Goal: Find specific page/section: Find specific page/section

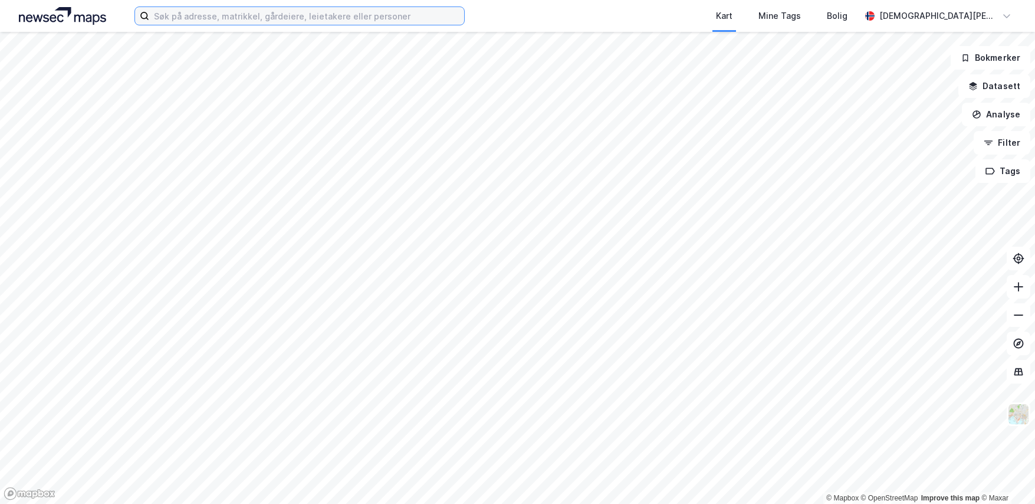
click at [290, 23] on input at bounding box center [306, 16] width 315 height 18
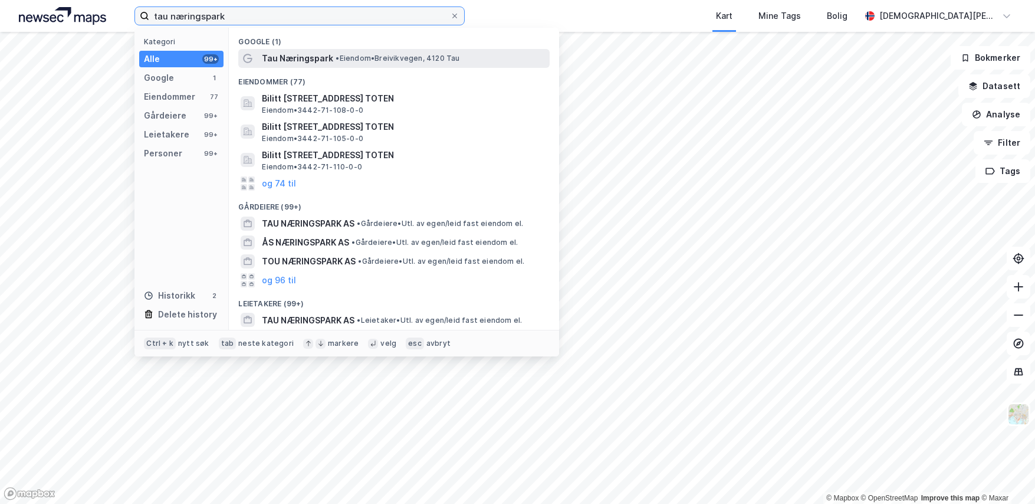
type input "tau næringspark"
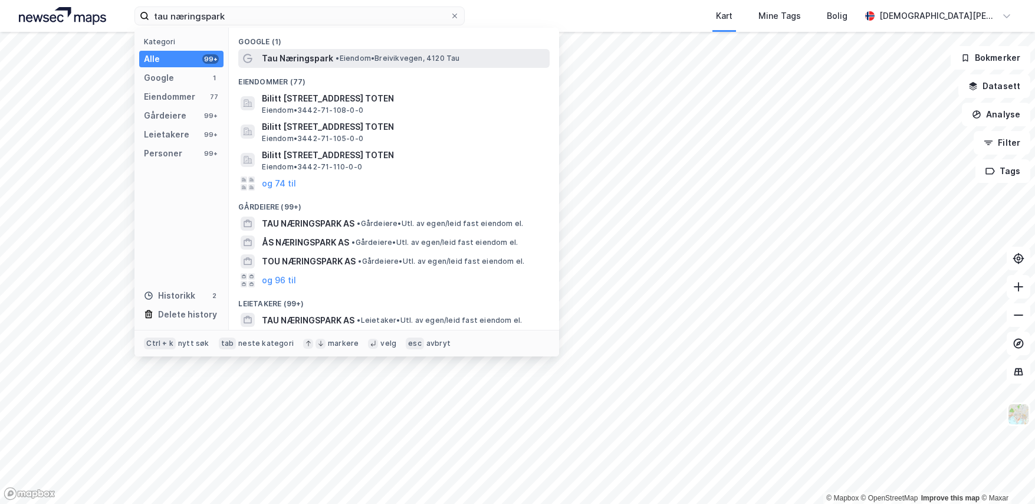
click at [299, 58] on span "Tau Næringspark" at bounding box center [297, 58] width 71 height 14
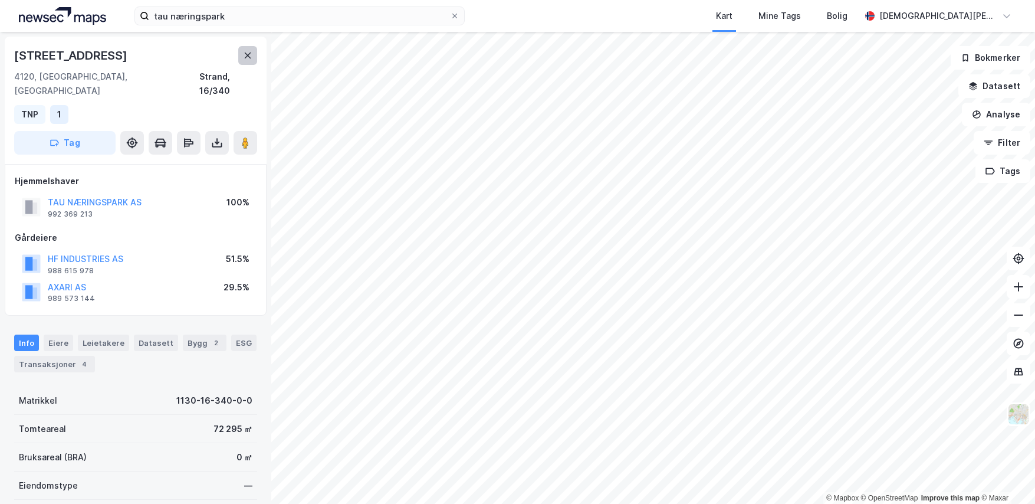
click at [252, 63] on button at bounding box center [247, 55] width 19 height 19
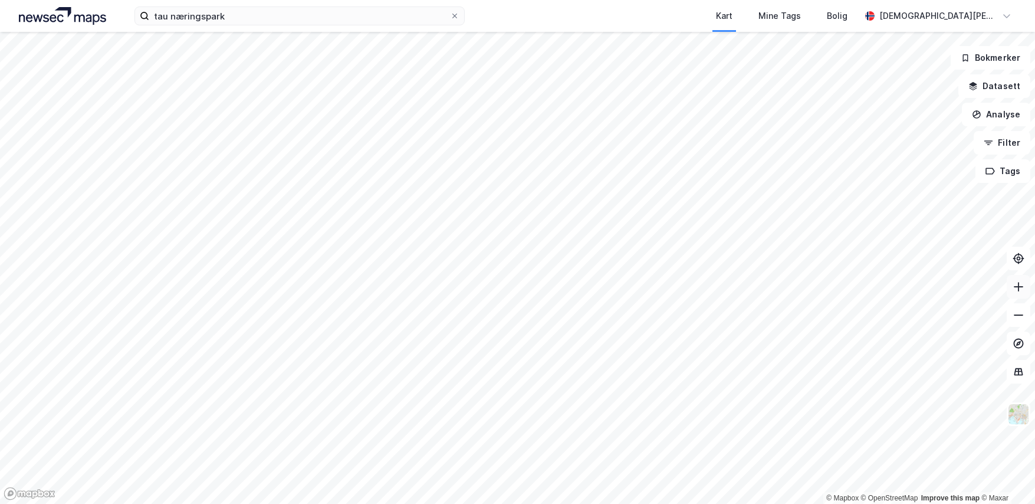
click at [1019, 287] on icon at bounding box center [1018, 286] width 1 height 9
click at [1018, 319] on icon at bounding box center [1019, 315] width 12 height 12
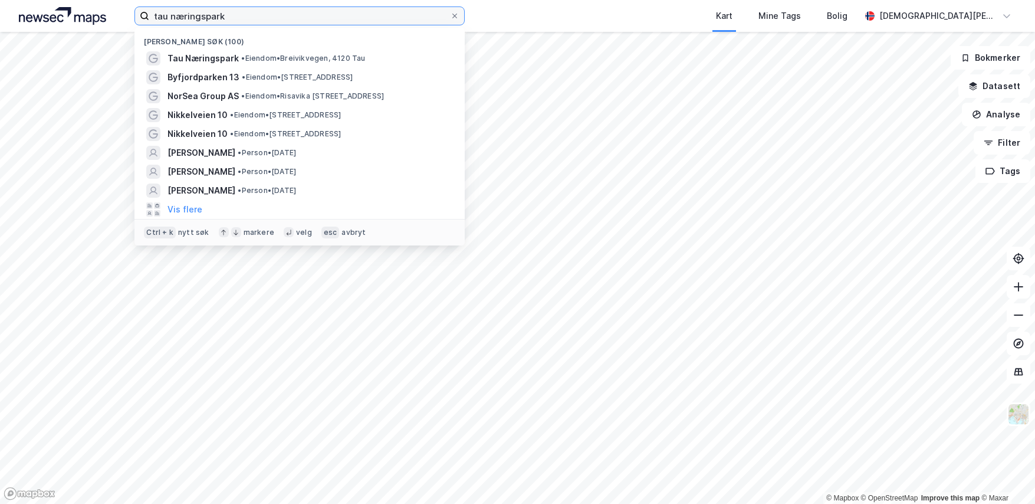
click at [235, 13] on input "tau næringspark" at bounding box center [299, 16] width 301 height 18
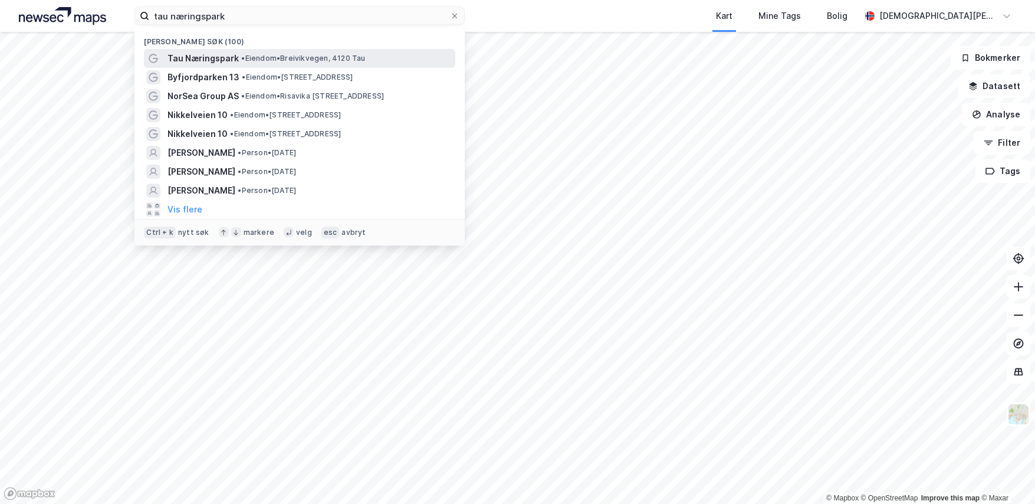
click at [222, 66] on div "Tau Næringspark • Eiendom • [GEOGRAPHIC_DATA], 4120 Tau" at bounding box center [299, 58] width 311 height 19
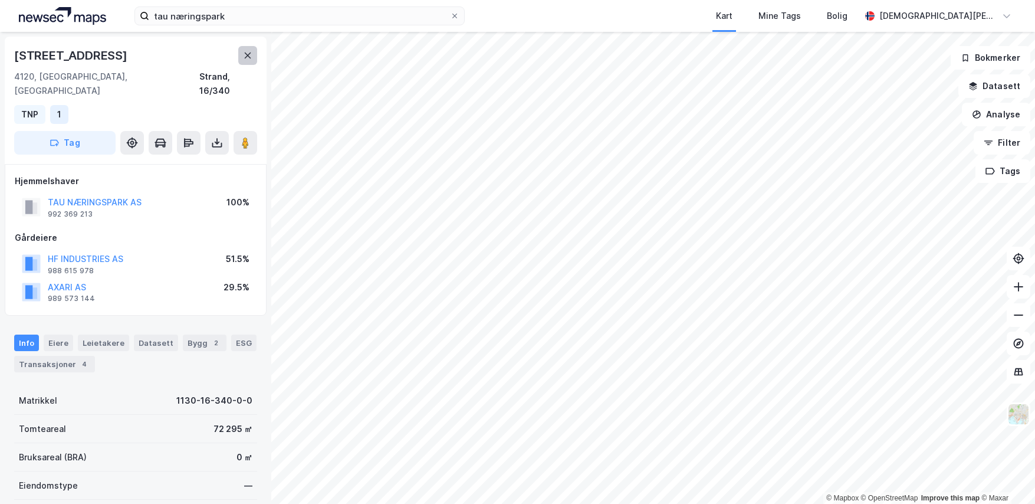
click at [252, 59] on button at bounding box center [247, 55] width 19 height 19
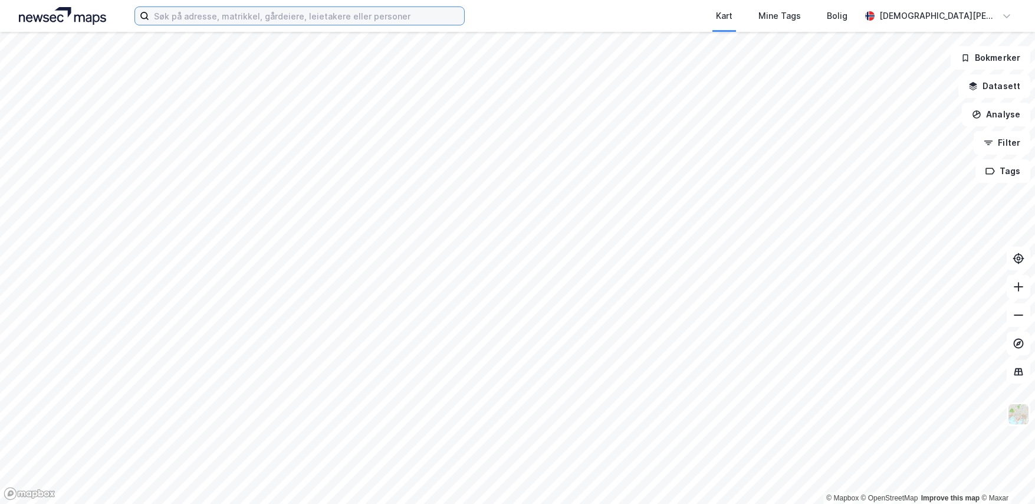
drag, startPoint x: 203, startPoint y: 8, endPoint x: 206, endPoint y: 14, distance: 6.1
click at [204, 9] on input at bounding box center [306, 16] width 315 height 18
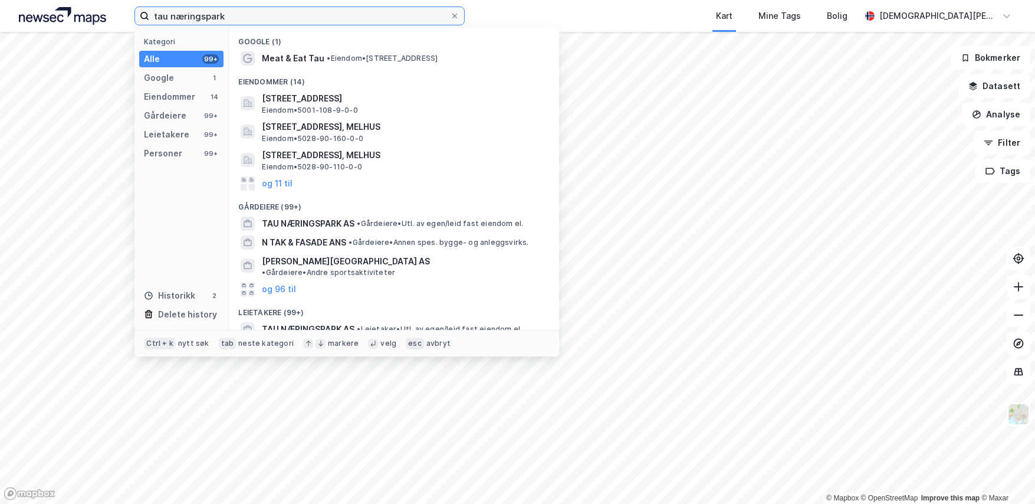
type input "tau næringspark"
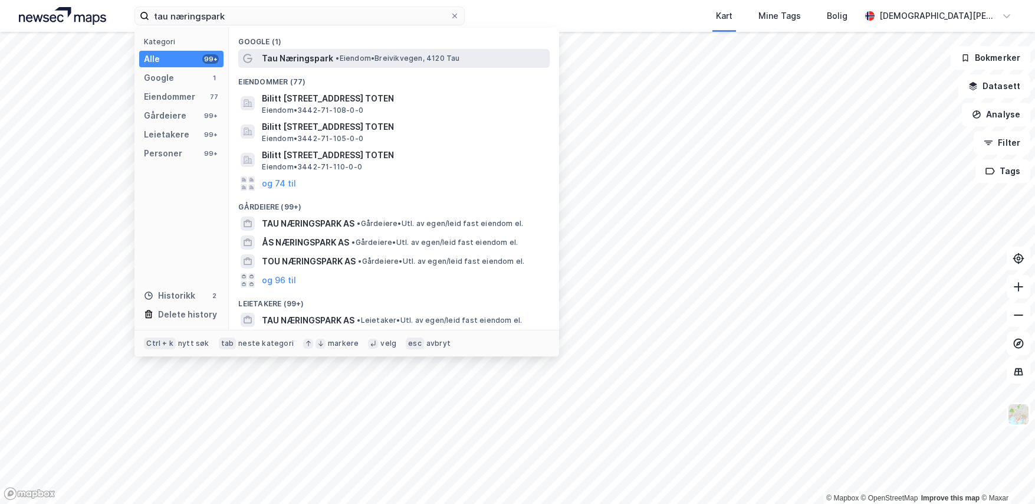
click at [290, 54] on span "Tau Næringspark" at bounding box center [297, 58] width 71 height 14
